Goal: Information Seeking & Learning: Check status

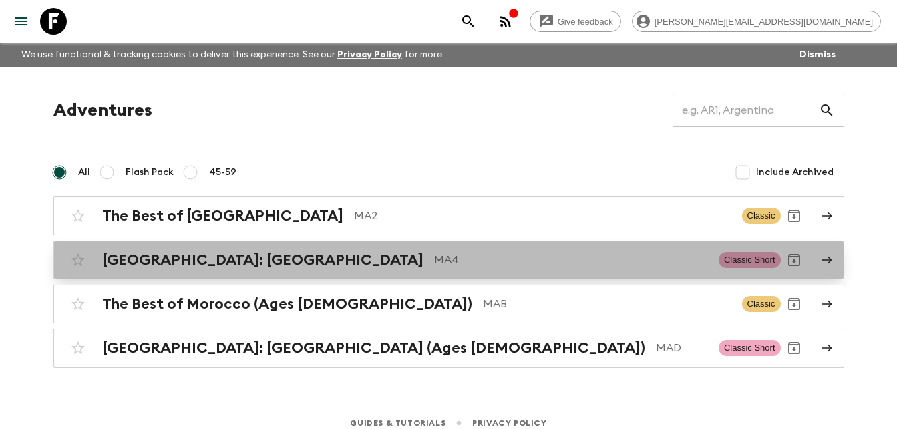
click at [231, 261] on h2 "[GEOGRAPHIC_DATA]: [GEOGRAPHIC_DATA]" at bounding box center [262, 259] width 321 height 17
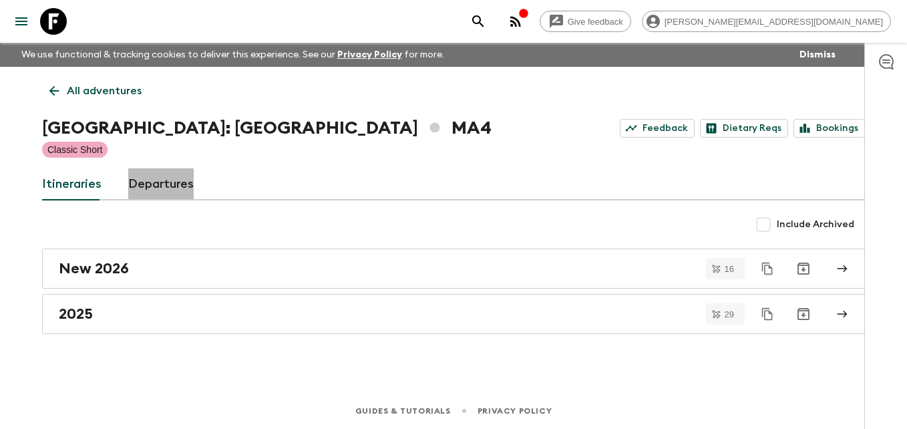
click at [156, 182] on link "Departures" at bounding box center [160, 184] width 65 height 32
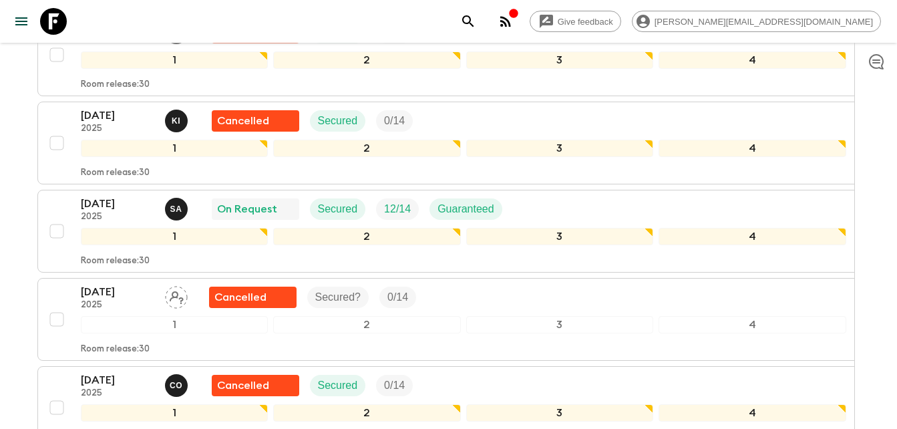
scroll to position [2634, 0]
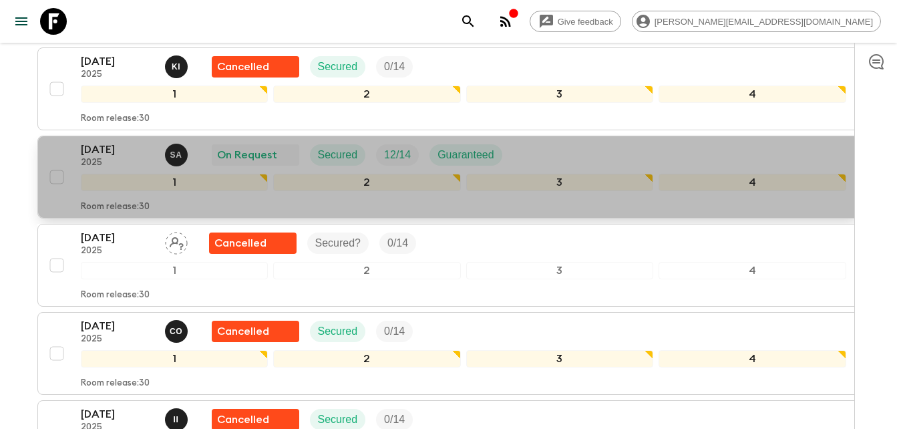
click at [104, 148] on p "[DATE]" at bounding box center [117, 150] width 73 height 16
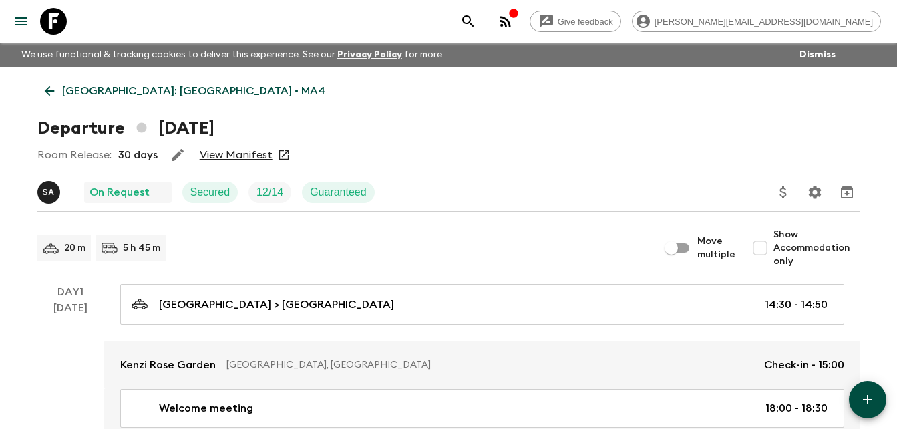
click at [251, 159] on link "View Manifest" at bounding box center [236, 154] width 73 height 13
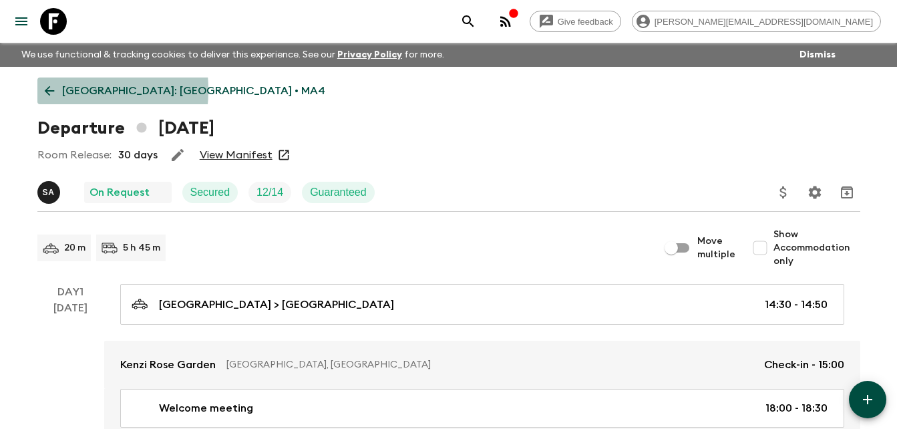
click at [46, 90] on icon at bounding box center [49, 91] width 10 height 10
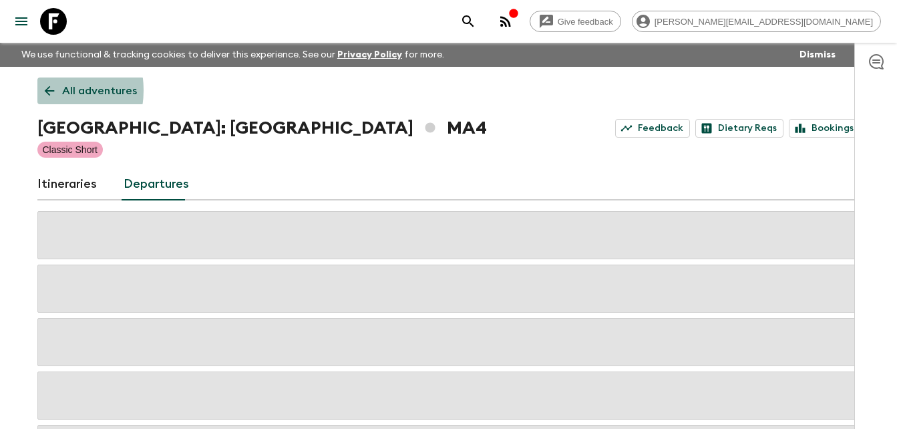
click at [46, 90] on icon at bounding box center [49, 91] width 10 height 10
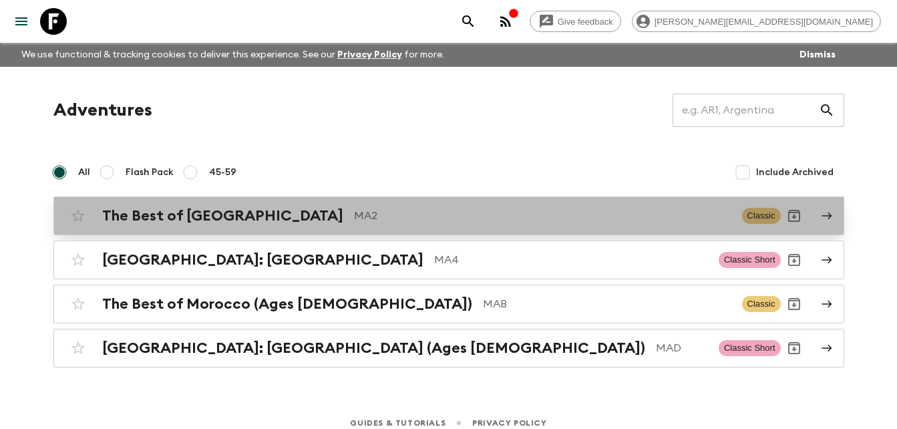
click at [168, 225] on div "The Best of Morocco MA2 Classic" at bounding box center [423, 215] width 716 height 27
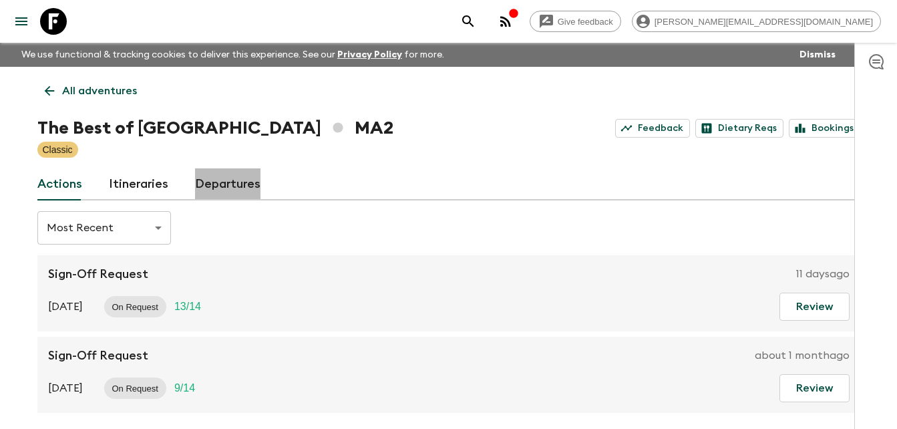
click at [230, 184] on link "Departures" at bounding box center [227, 184] width 65 height 32
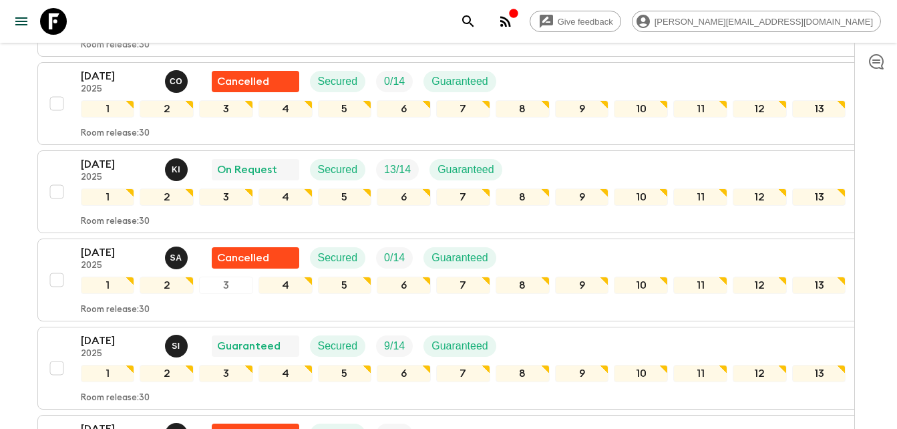
scroll to position [2297, 0]
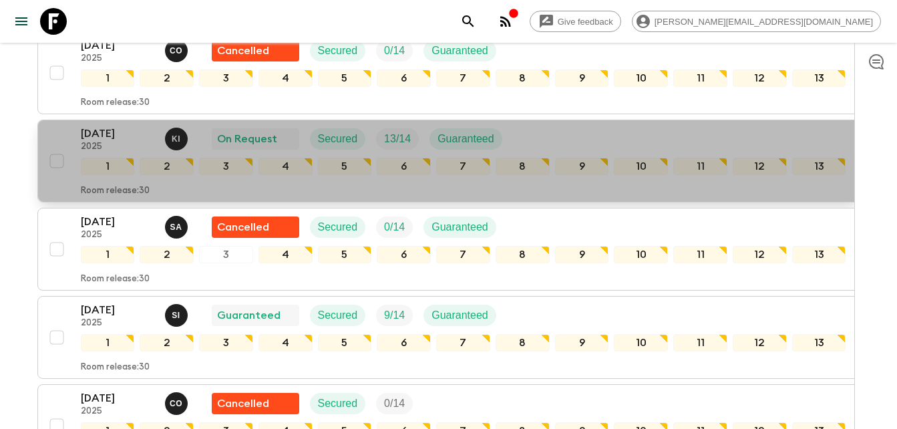
click at [107, 136] on p "[DATE]" at bounding box center [117, 134] width 73 height 16
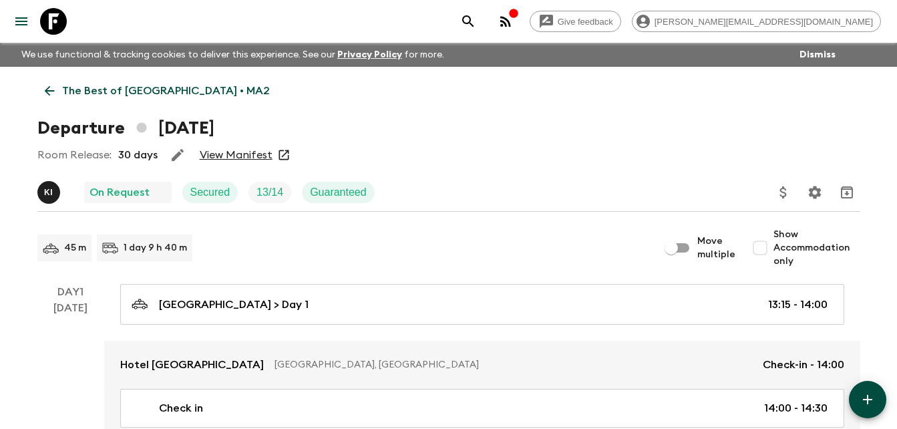
click at [256, 154] on link "View Manifest" at bounding box center [236, 154] width 73 height 13
